Goal: Navigation & Orientation: Find specific page/section

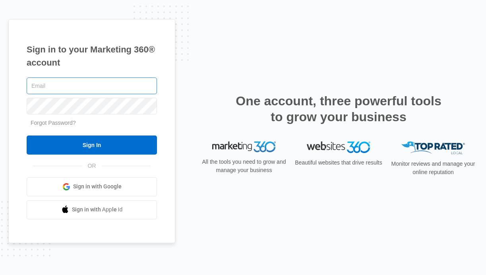
click at [138, 83] on input "text" at bounding box center [92, 86] width 130 height 17
type input "dan.andersonkw2@gmail.com"
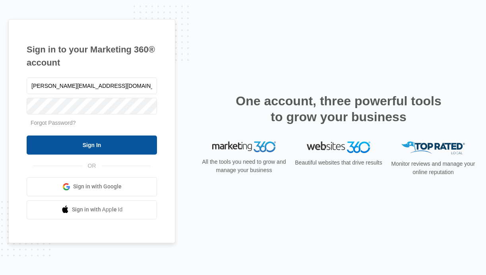
click at [126, 146] on input "Sign In" at bounding box center [92, 145] width 130 height 19
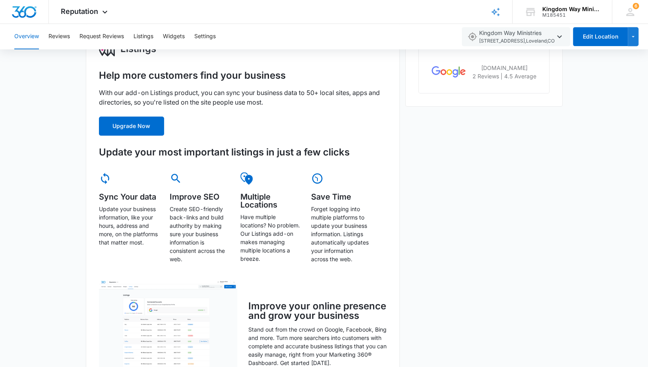
scroll to position [289, 0]
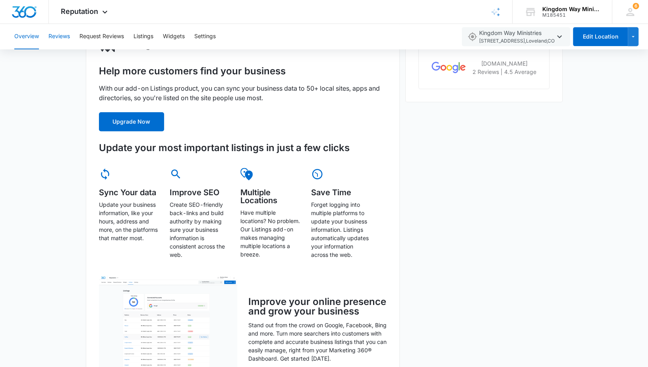
click at [61, 40] on button "Reviews" at bounding box center [59, 36] width 21 height 25
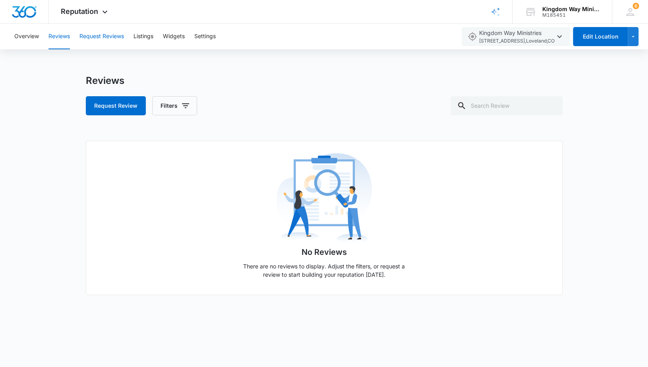
click at [93, 38] on button "Request Reviews" at bounding box center [102, 36] width 45 height 25
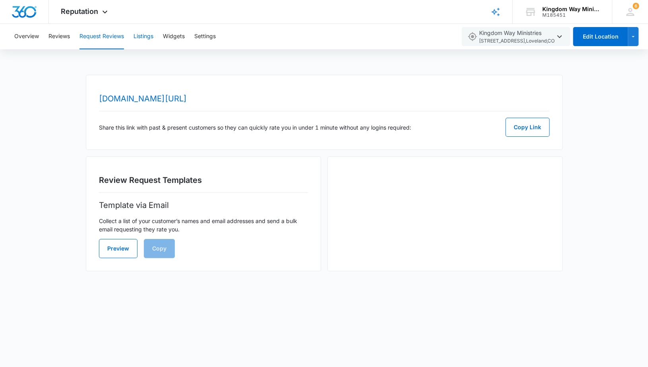
click at [140, 36] on button "Listings" at bounding box center [144, 36] width 20 height 25
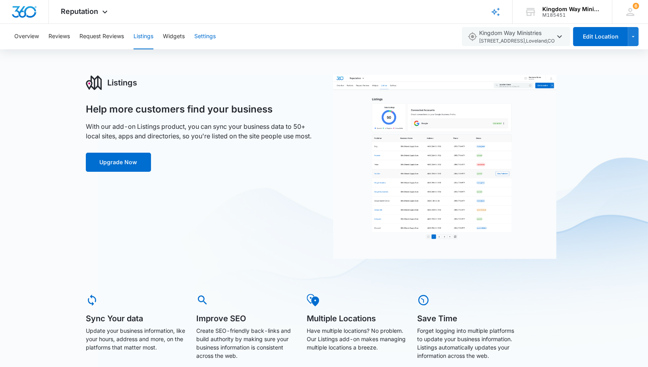
click at [198, 34] on button "Settings" at bounding box center [204, 36] width 21 height 25
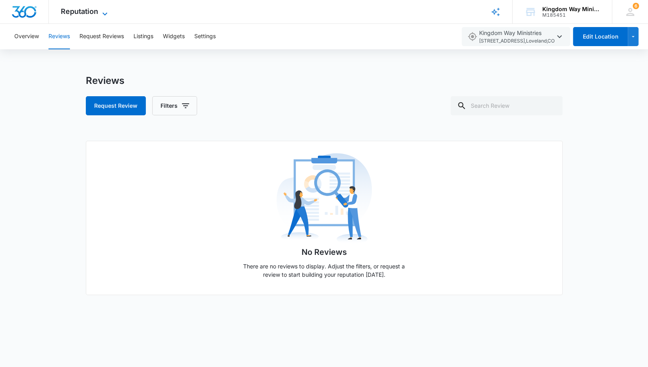
click at [85, 12] on span "Reputation" at bounding box center [79, 11] width 37 height 8
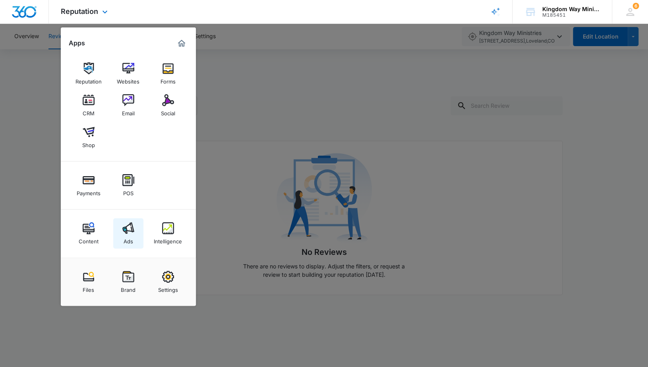
click at [127, 232] on img at bounding box center [128, 228] width 12 height 12
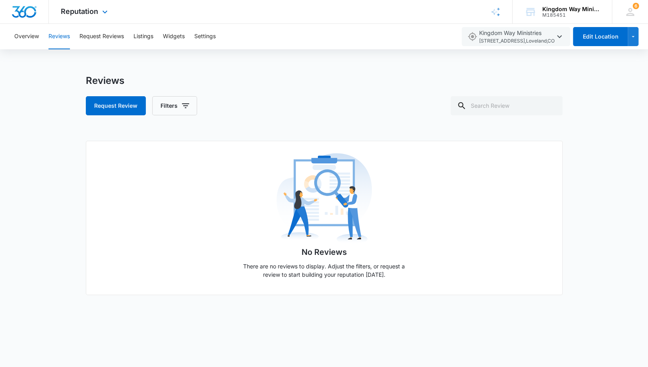
click at [98, 11] on div "Reputation Apps Reputation Websites Forms CRM Email Social Shop Payments POS Co…" at bounding box center [85, 11] width 73 height 23
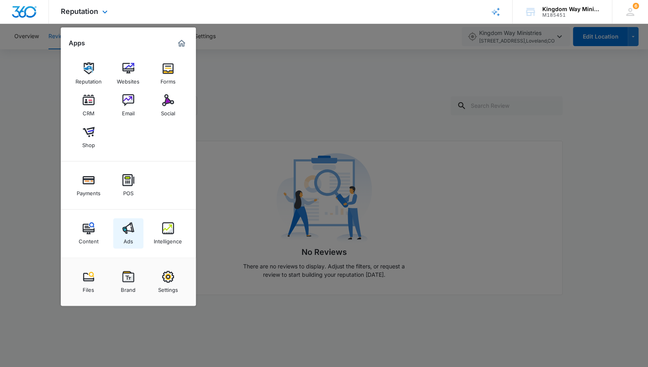
click at [129, 232] on img at bounding box center [128, 228] width 12 height 12
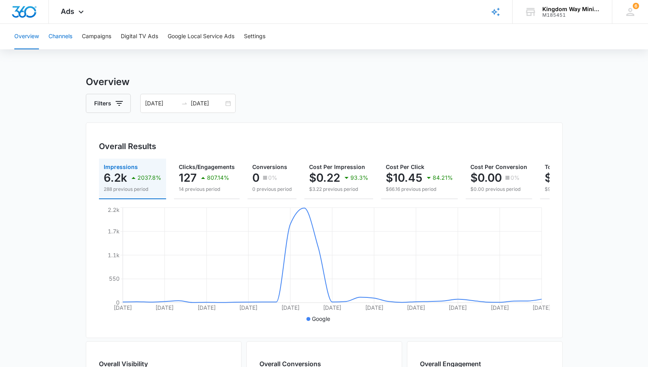
click at [62, 38] on button "Channels" at bounding box center [61, 36] width 24 height 25
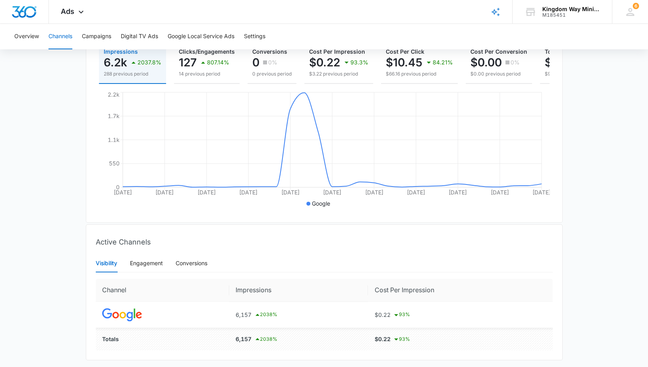
scroll to position [122, 0]
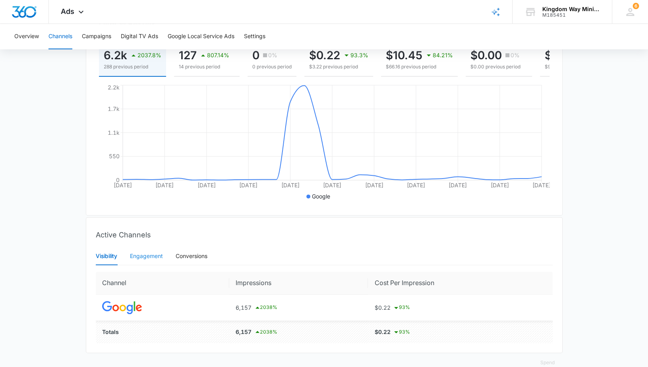
click at [147, 250] on div "Engagement" at bounding box center [146, 256] width 33 height 18
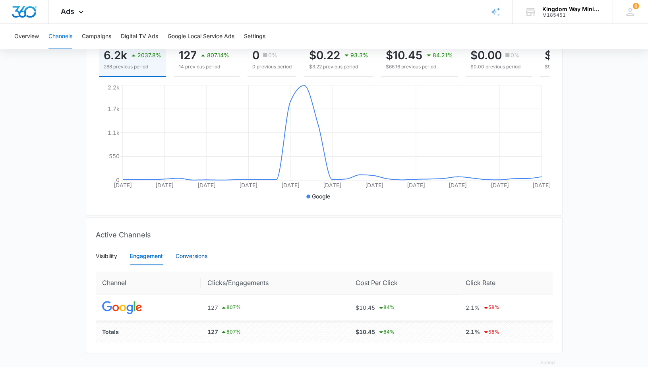
click at [188, 256] on div "Conversions" at bounding box center [192, 256] width 32 height 9
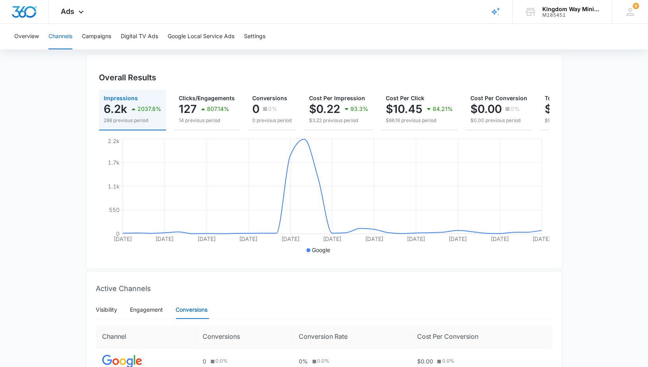
scroll to position [61, 0]
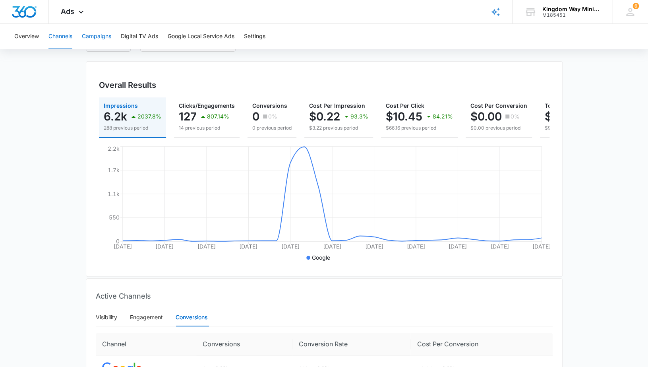
click at [96, 36] on button "Campaigns" at bounding box center [96, 36] width 29 height 25
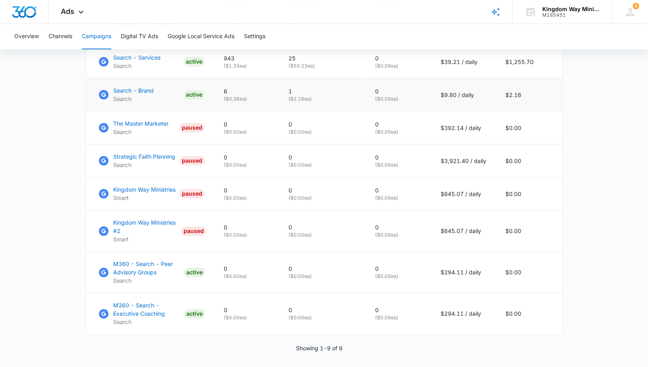
scroll to position [454, 0]
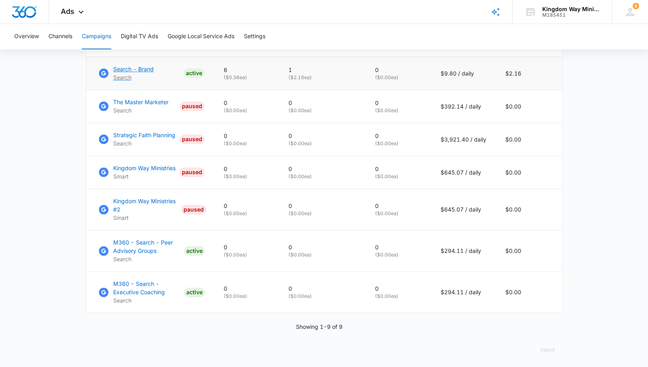
click at [128, 78] on p "Search" at bounding box center [133, 77] width 41 height 8
click at [124, 65] on p "Search - Brand" at bounding box center [133, 69] width 41 height 8
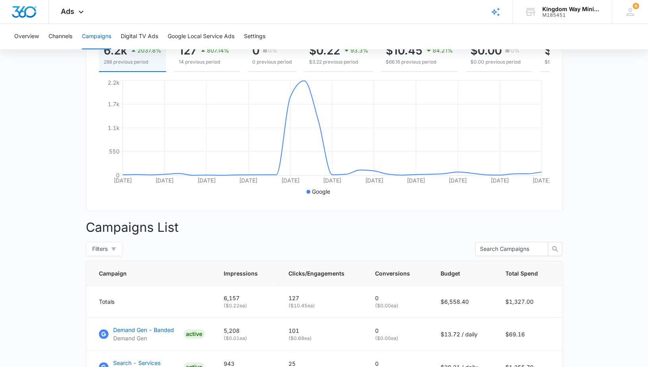
scroll to position [0, 0]
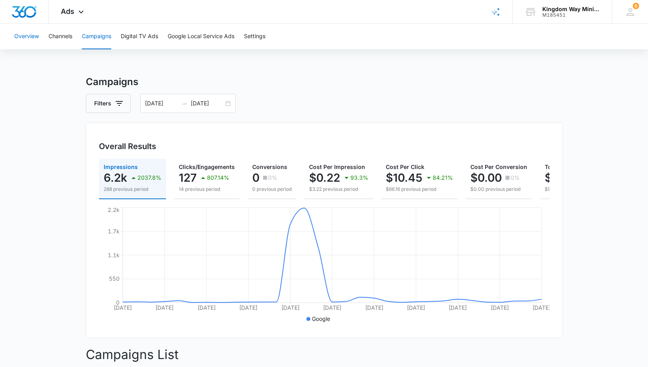
click at [31, 38] on button "Overview" at bounding box center [26, 36] width 25 height 25
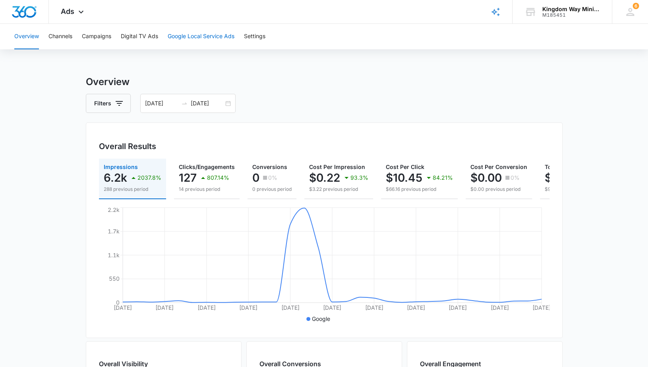
click at [193, 35] on button "Google Local Service Ads" at bounding box center [201, 36] width 67 height 25
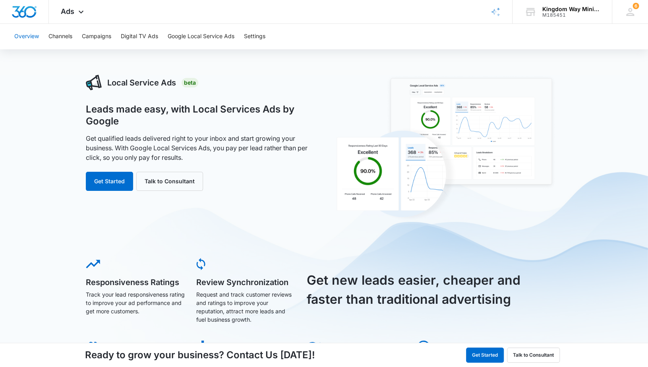
click at [28, 37] on button "Overview" at bounding box center [26, 36] width 25 height 25
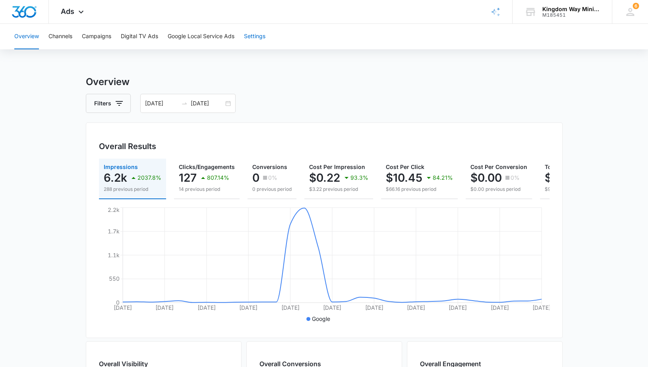
click at [248, 38] on button "Settings" at bounding box center [254, 36] width 21 height 25
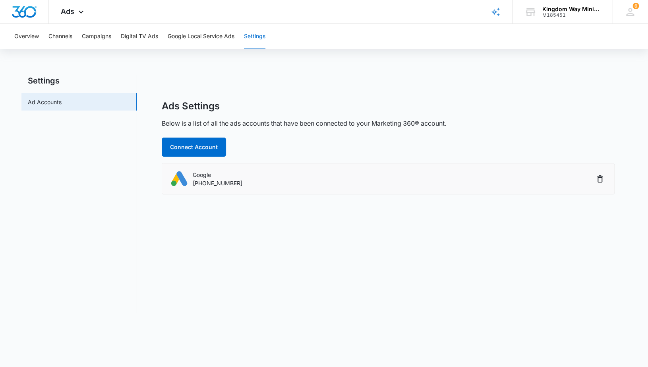
click at [204, 180] on p "388-328-7252" at bounding box center [218, 183] width 50 height 8
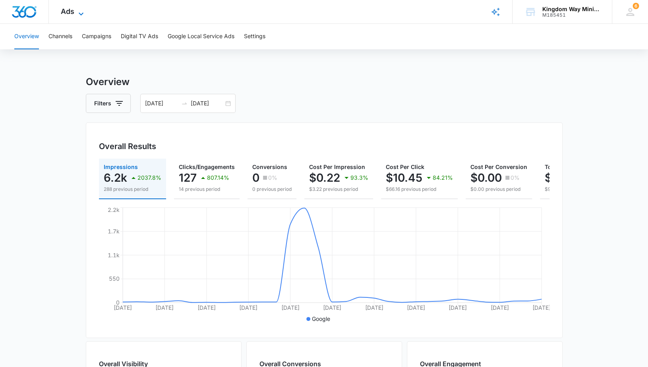
click at [79, 12] on icon at bounding box center [81, 14] width 10 height 10
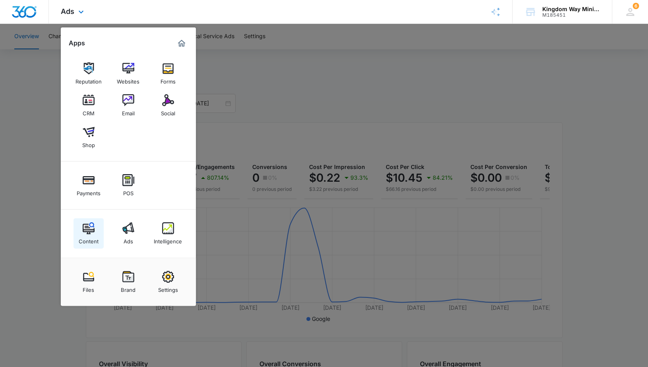
click at [88, 229] on img at bounding box center [89, 228] width 12 height 12
